Goal: Task Accomplishment & Management: Use online tool/utility

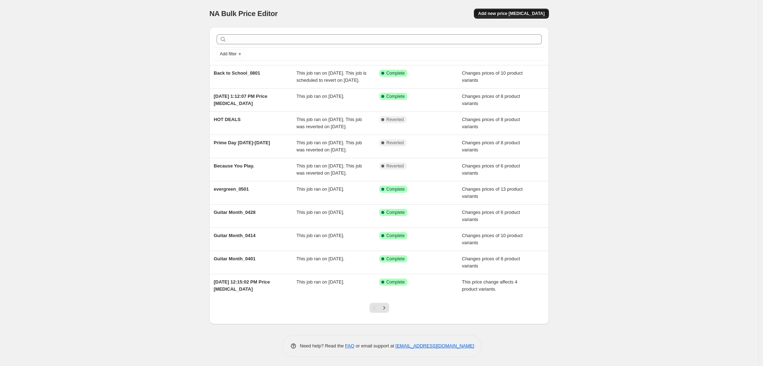
click at [515, 17] on button "Add new price [MEDICAL_DATA]" at bounding box center [511, 14] width 75 height 10
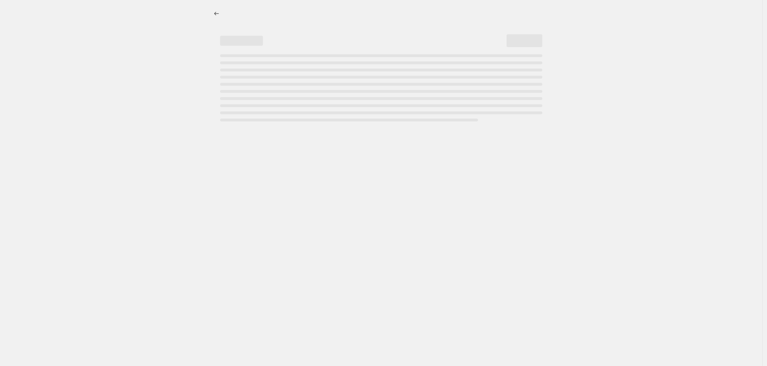
select select "percentage"
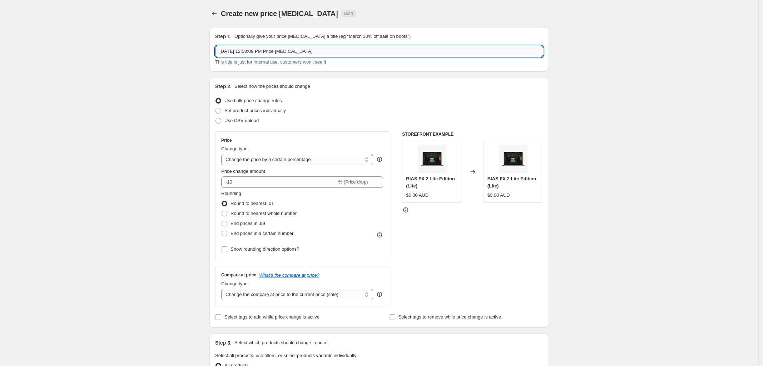
click at [278, 51] on input "[DATE] 12:58:09 PM Price [MEDICAL_DATA]" at bounding box center [379, 51] width 328 height 11
paste input "[DATE] - Pumpkin Spice is Back"
type input "[DATE] - Pumpkin Spice is Back"
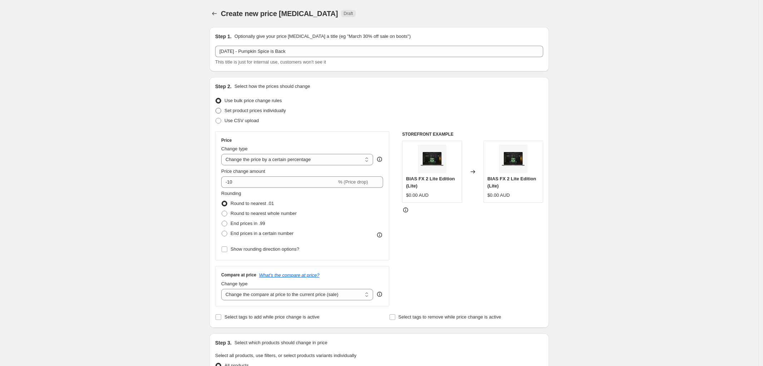
click at [220, 110] on span at bounding box center [218, 111] width 6 height 6
click at [216, 108] on input "Set product prices individually" at bounding box center [215, 108] width 0 height 0
radio input "true"
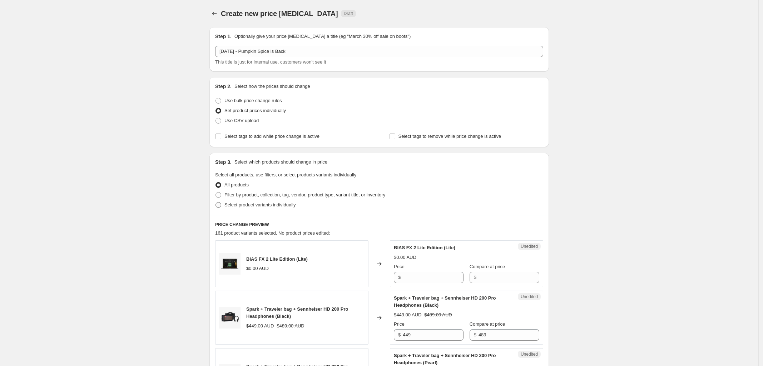
click at [221, 207] on span at bounding box center [218, 205] width 6 height 6
click at [216, 203] on input "Select product variants individually" at bounding box center [215, 202] width 0 height 0
radio input "true"
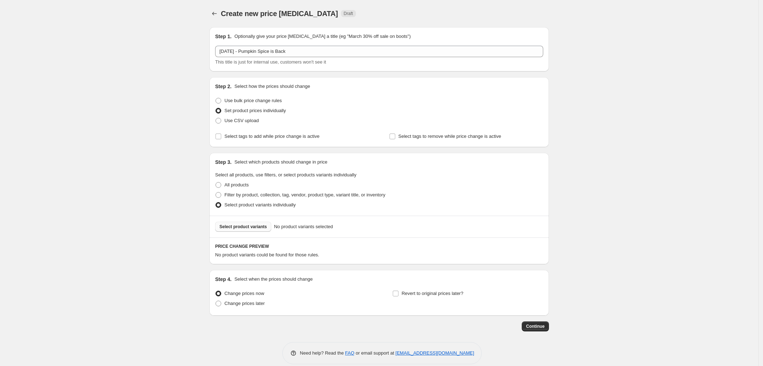
click at [241, 228] on span "Select product variants" at bounding box center [243, 227] width 48 height 6
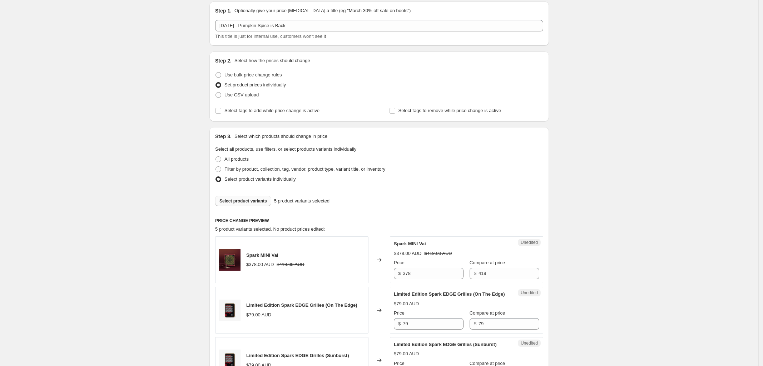
scroll to position [45, 0]
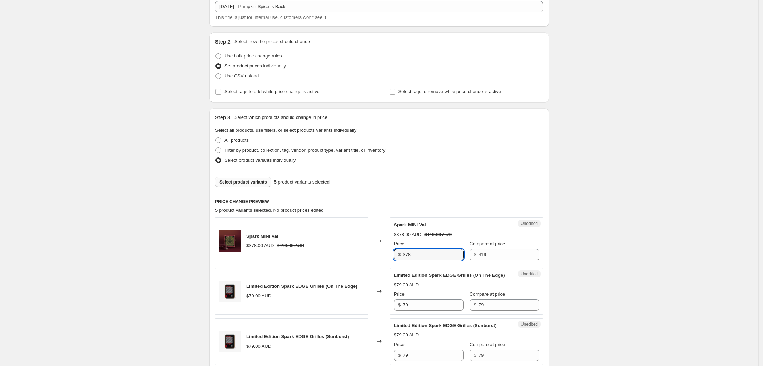
drag, startPoint x: 429, startPoint y: 254, endPoint x: 343, endPoint y: 253, distance: 85.8
click at [344, 254] on div "Spark MINI Vai $378.00 AUD $419.00 AUD Changed to Unedited Spark MINI Vai $378.…" at bounding box center [379, 241] width 328 height 47
type input "370"
click at [662, 244] on div "Create new price [MEDICAL_DATA]. This page is ready Create new price [MEDICAL_D…" at bounding box center [379, 276] width 758 height 642
drag, startPoint x: 432, startPoint y: 312, endPoint x: 290, endPoint y: 318, distance: 141.3
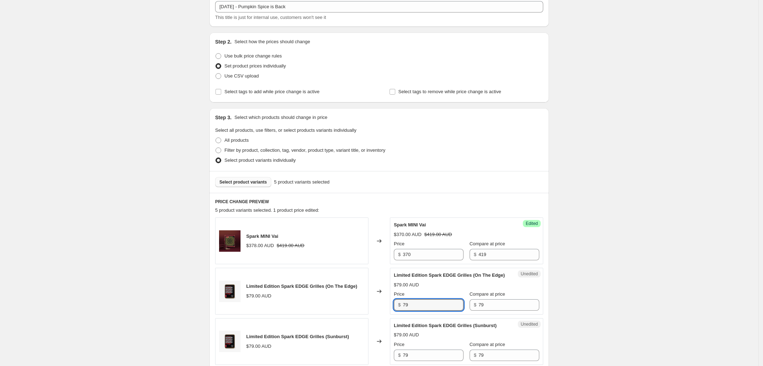
click at [292, 315] on div "Limited Edition Spark EDGE Grilles (On The Edge) $79.00 AUD Changed to Unedited…" at bounding box center [379, 291] width 328 height 47
type input "71"
click at [677, 268] on div "Create new price [MEDICAL_DATA]. This page is ready Create new price [MEDICAL_D…" at bounding box center [379, 276] width 758 height 642
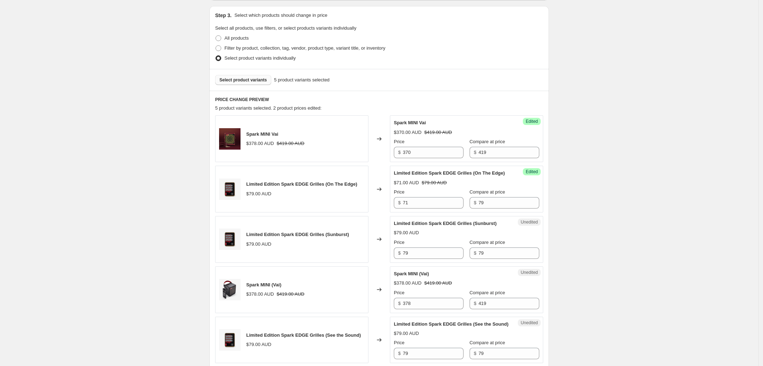
scroll to position [179, 0]
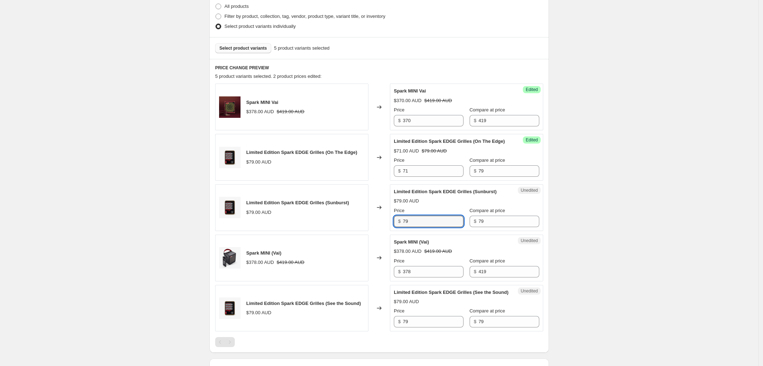
drag, startPoint x: 422, startPoint y: 227, endPoint x: 338, endPoint y: 230, distance: 84.0
click at [338, 230] on div "Limited Edition Spark EDGE Grilles (Sunburst) $79.00 AUD Changed to Unedited Li…" at bounding box center [379, 207] width 328 height 47
type input "71"
click at [641, 182] on div "Create new price [MEDICAL_DATA]. This page is ready Create new price [MEDICAL_D…" at bounding box center [379, 142] width 758 height 642
drag, startPoint x: 424, startPoint y: 279, endPoint x: 222, endPoint y: 274, distance: 201.9
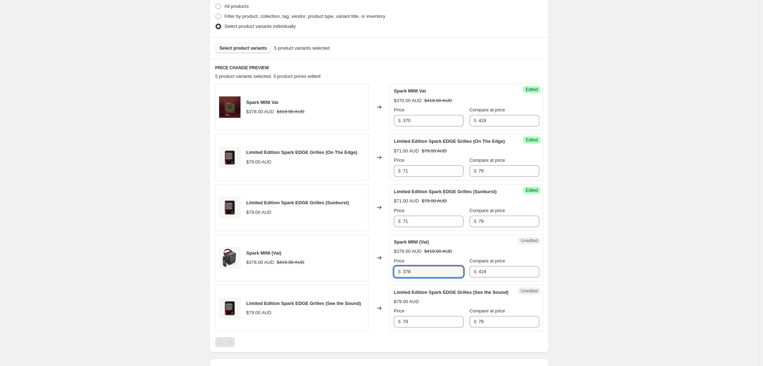
click at [227, 278] on div "Spark MINI (Vai) $378.00 AUD $419.00 AUD Changed to Unedited Spark MINI (Vai) $…" at bounding box center [379, 258] width 328 height 47
type input "370"
click at [594, 291] on div "Create new price [MEDICAL_DATA]. This page is ready Create new price [MEDICAL_D…" at bounding box center [379, 142] width 758 height 642
drag, startPoint x: 421, startPoint y: 337, endPoint x: 276, endPoint y: 341, distance: 144.8
click at [279, 332] on div "Limited Edition Spark EDGE Grilles (See the Sound) $79.00 AUD Changed to Unedit…" at bounding box center [379, 308] width 328 height 47
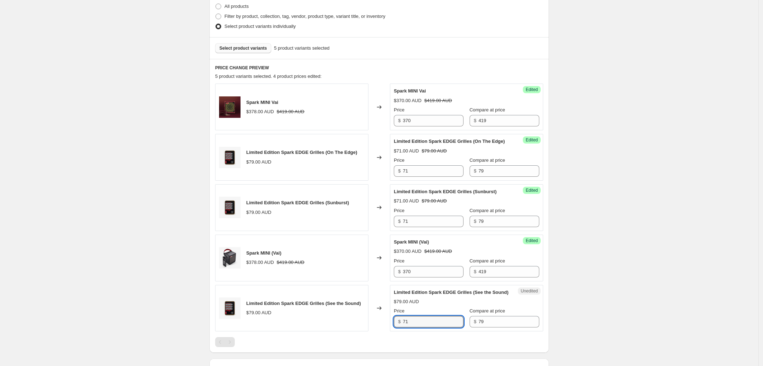
type input "71"
click at [597, 285] on div "Create new price [MEDICAL_DATA]. This page is ready Create new price [MEDICAL_D…" at bounding box center [379, 142] width 758 height 642
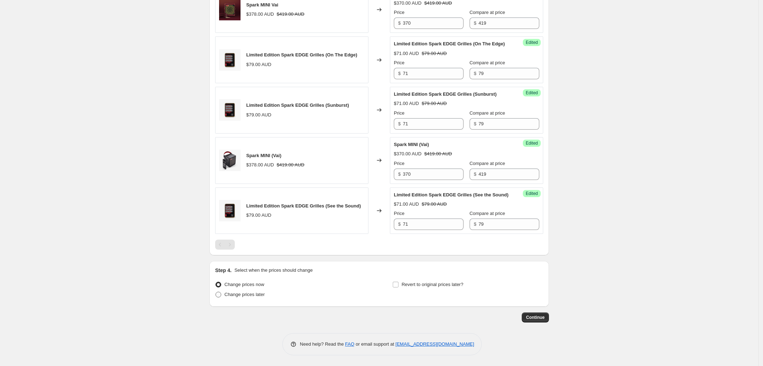
click at [222, 293] on span at bounding box center [218, 295] width 6 height 6
click at [216, 292] on input "Change prices later" at bounding box center [215, 292] width 0 height 0
radio input "true"
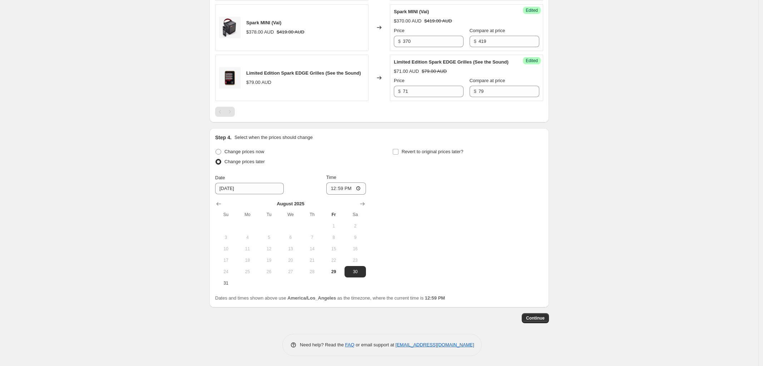
scroll to position [425, 0]
click at [363, 204] on icon "Show next month, September 2025" at bounding box center [362, 203] width 7 height 7
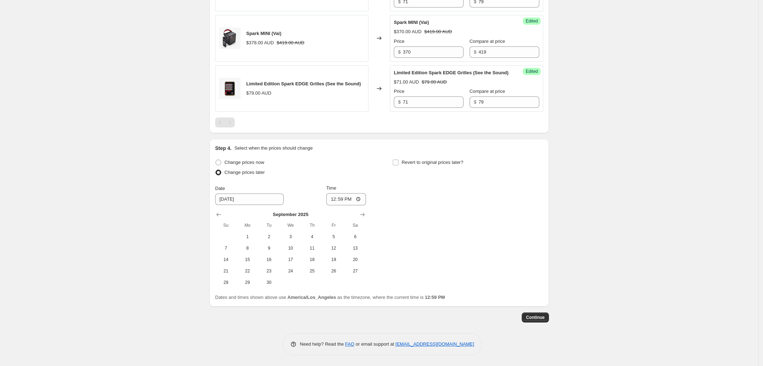
scroll to position [413, 0]
click at [253, 234] on span "1" at bounding box center [247, 237] width 16 height 6
type input "[DATE]"
click at [364, 200] on input "12:59" at bounding box center [346, 199] width 40 height 12
click at [360, 198] on input "12:59" at bounding box center [346, 199] width 40 height 12
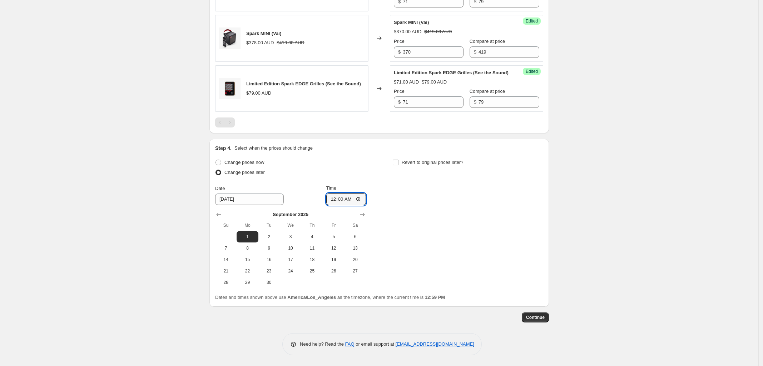
type input "00:00"
click at [450, 229] on div "Change prices now Change prices later Date [DATE] Time 00:00 [DATE] Su Mo Tu We…" at bounding box center [379, 223] width 328 height 131
click at [396, 161] on input "Revert to original prices later?" at bounding box center [396, 163] width 6 height 6
checkbox input "true"
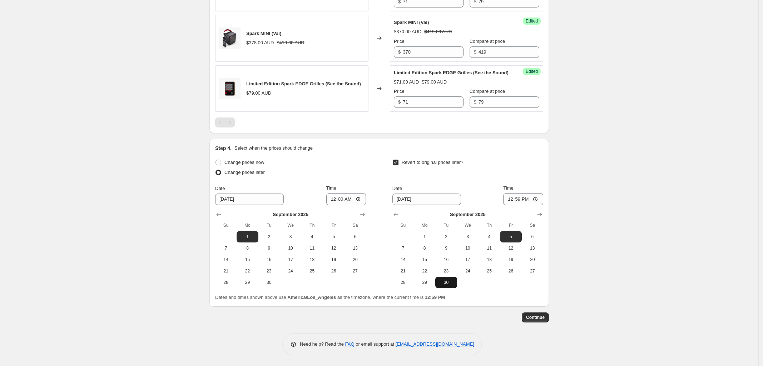
click at [451, 286] on button "30" at bounding box center [445, 282] width 21 height 11
type input "[DATE]"
click at [537, 201] on input "12:59" at bounding box center [523, 199] width 40 height 12
type input "23:59"
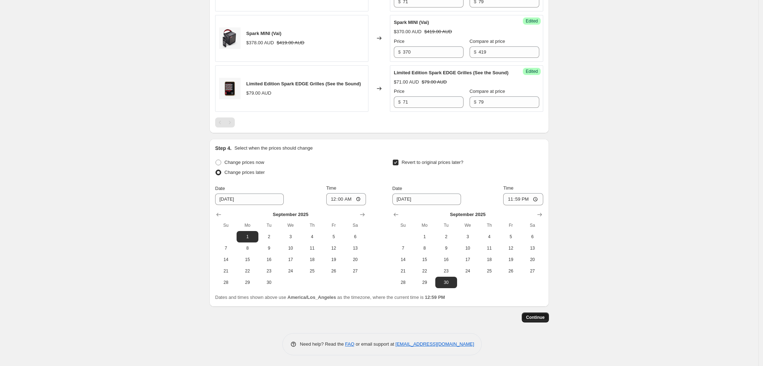
click at [536, 313] on button "Continue" at bounding box center [535, 318] width 27 height 10
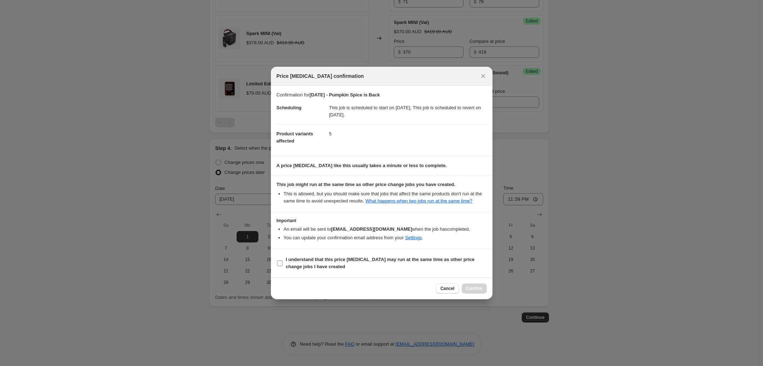
click at [277, 263] on span ":r24:" at bounding box center [280, 263] width 6 height 6
click at [277, 263] on input "I understand that this price [MEDICAL_DATA] may run at the same time as other p…" at bounding box center [280, 263] width 6 height 6
checkbox input "true"
click at [473, 289] on span "Confirm" at bounding box center [474, 289] width 16 height 6
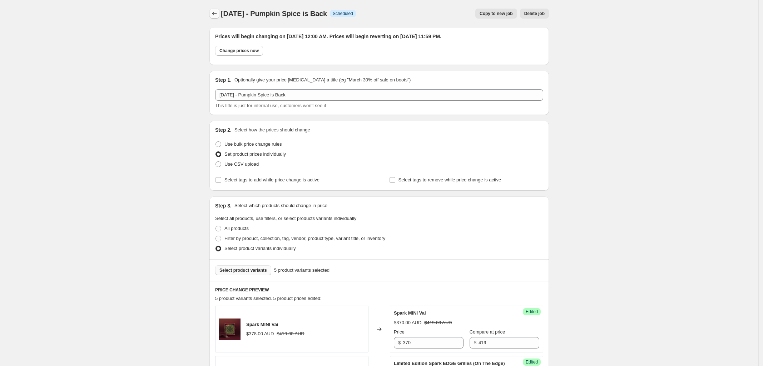
click at [215, 12] on icon "Price change jobs" at bounding box center [214, 13] width 7 height 7
